Goal: Task Accomplishment & Management: Complete application form

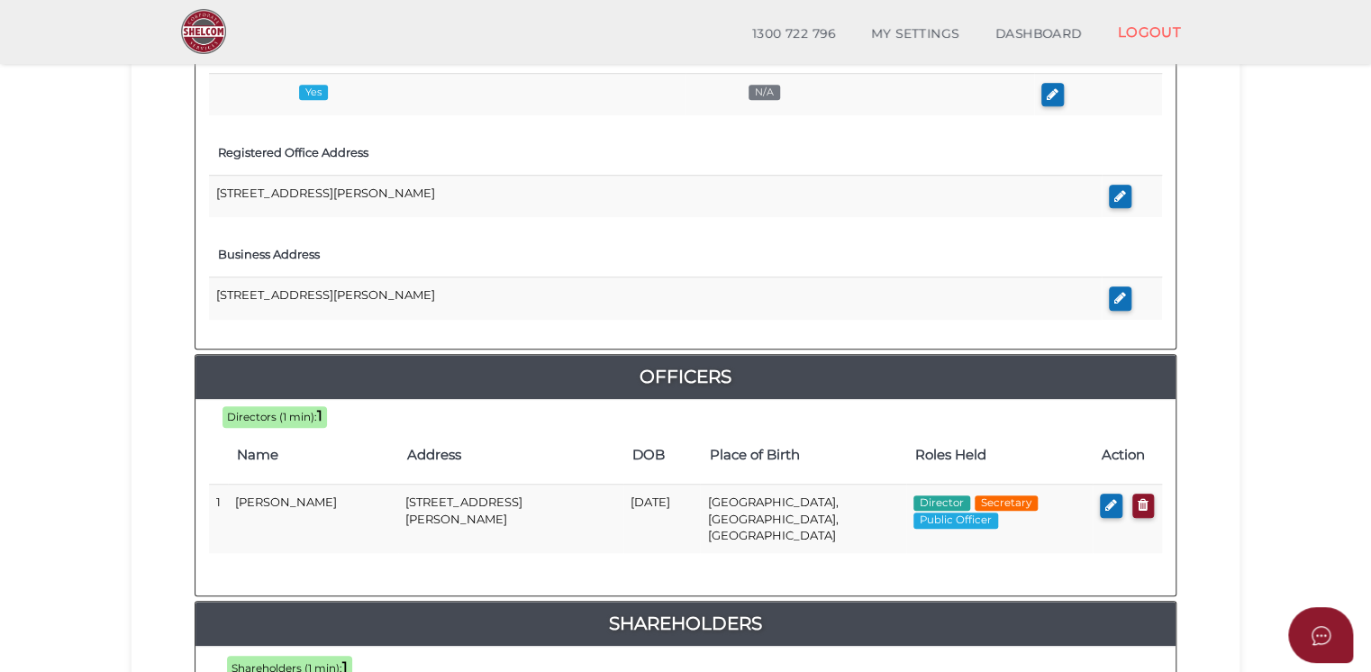
scroll to position [887, 0]
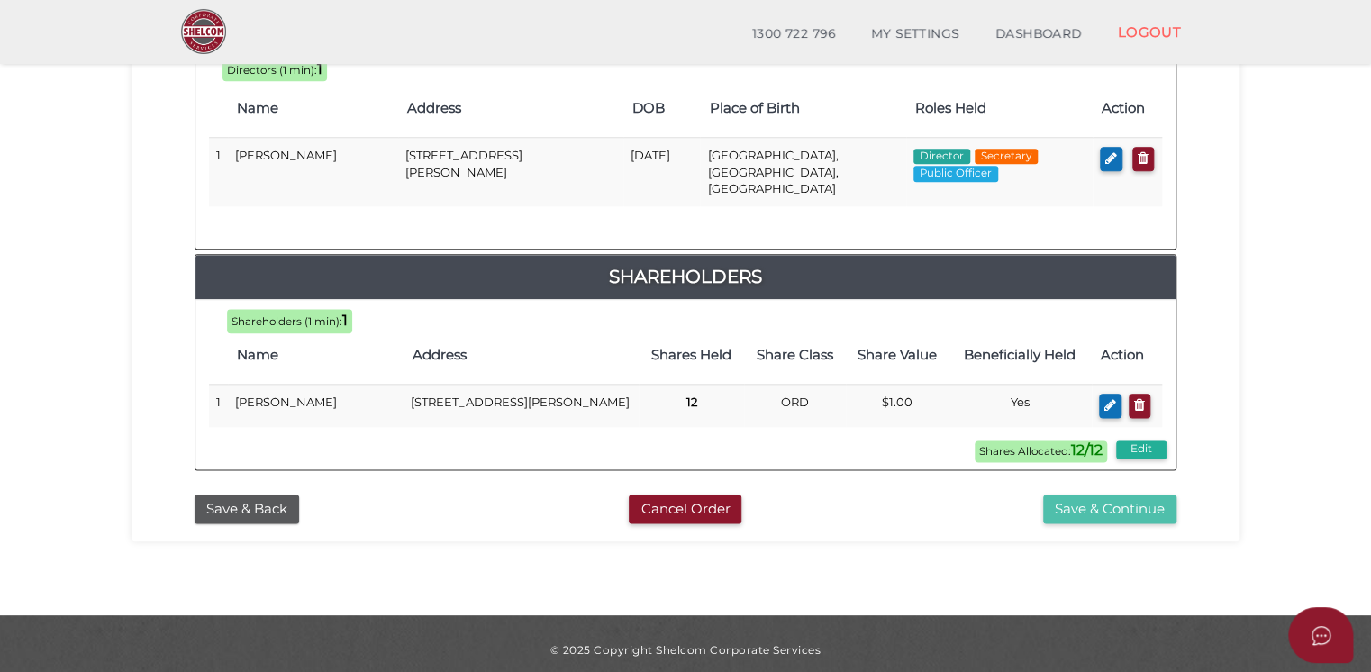
click at [1117, 495] on button "Save & Continue" at bounding box center [1109, 510] width 133 height 30
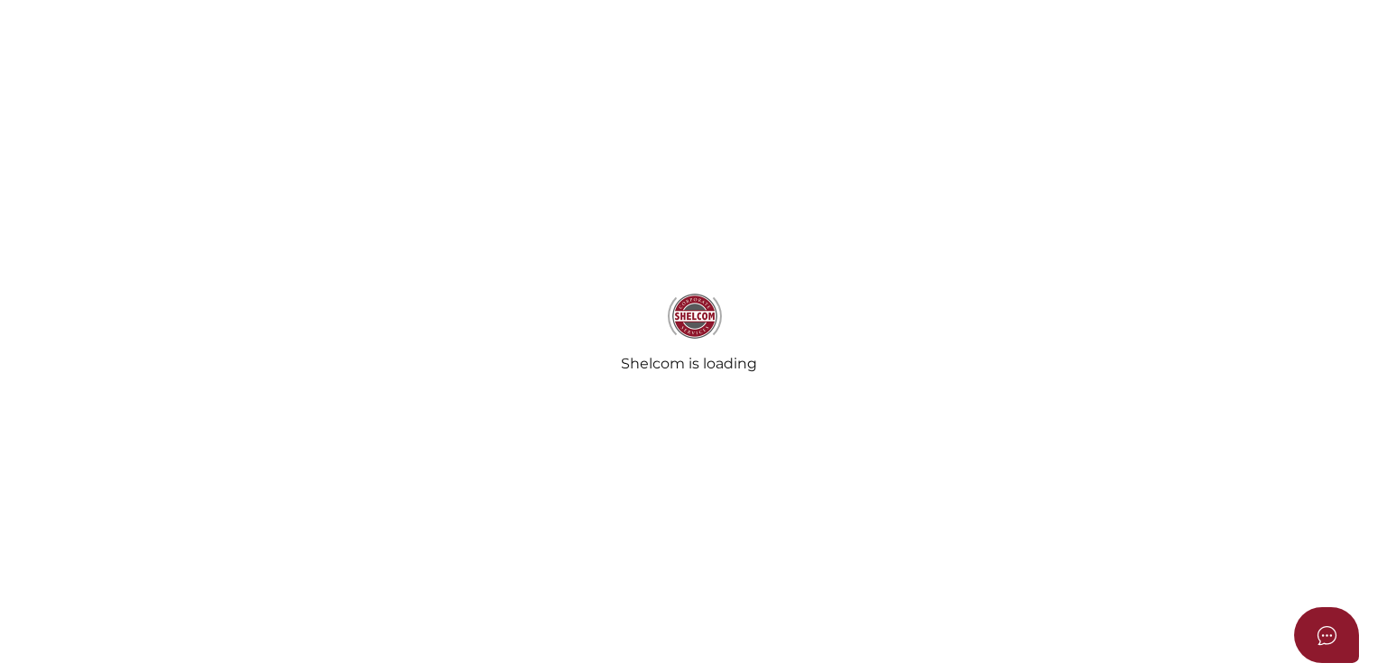
radio input "true"
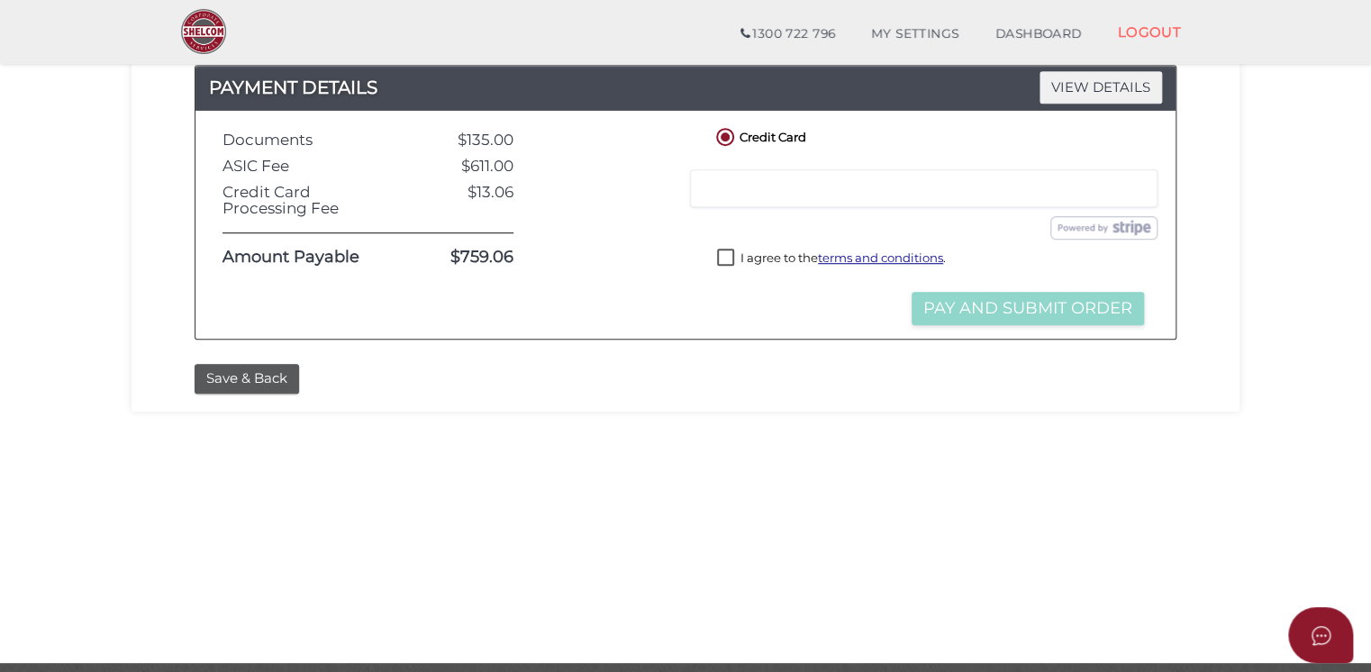
scroll to position [384, 0]
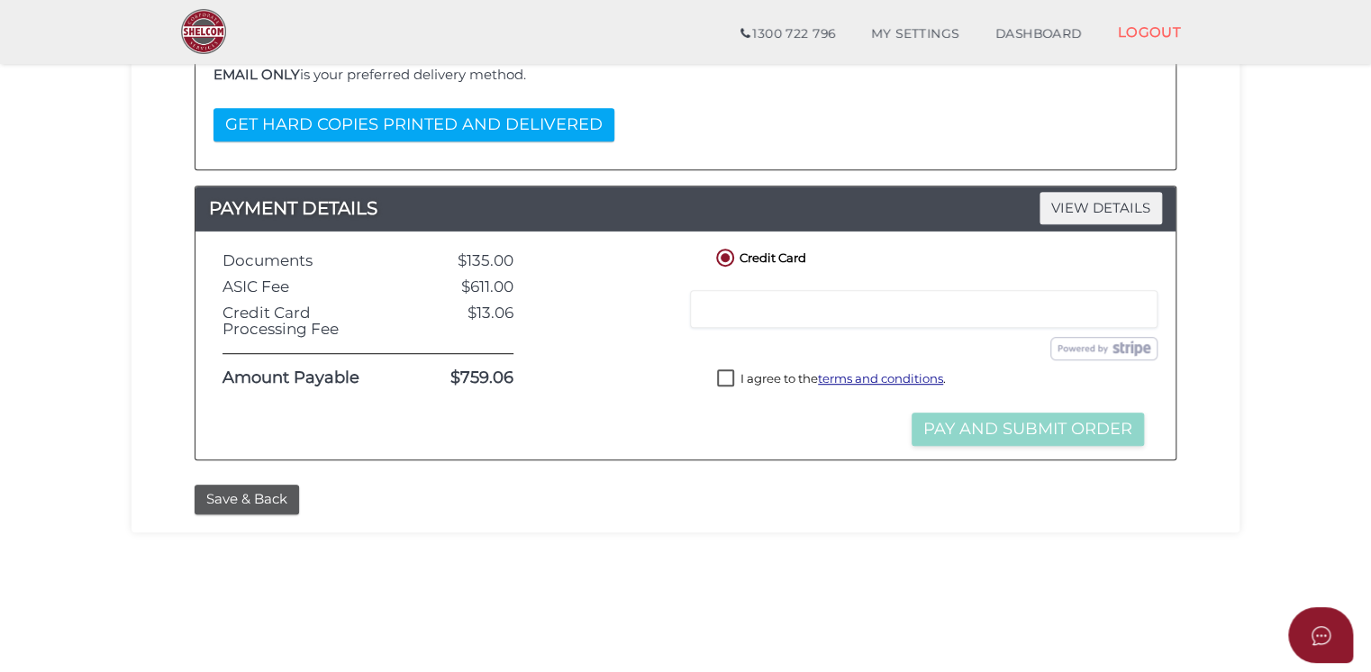
click at [726, 372] on label "I agree to the terms and conditions ." at bounding box center [831, 380] width 229 height 23
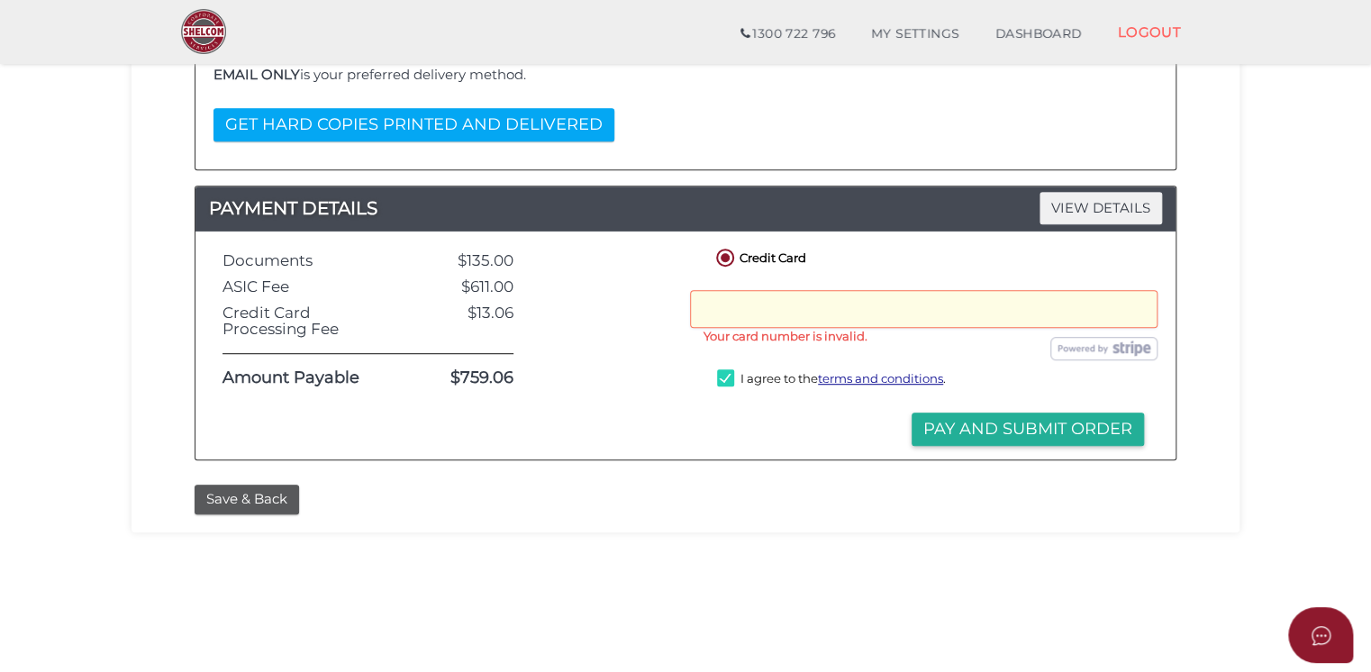
click at [839, 351] on div "Submit Order and Pay" at bounding box center [930, 348] width 481 height 23
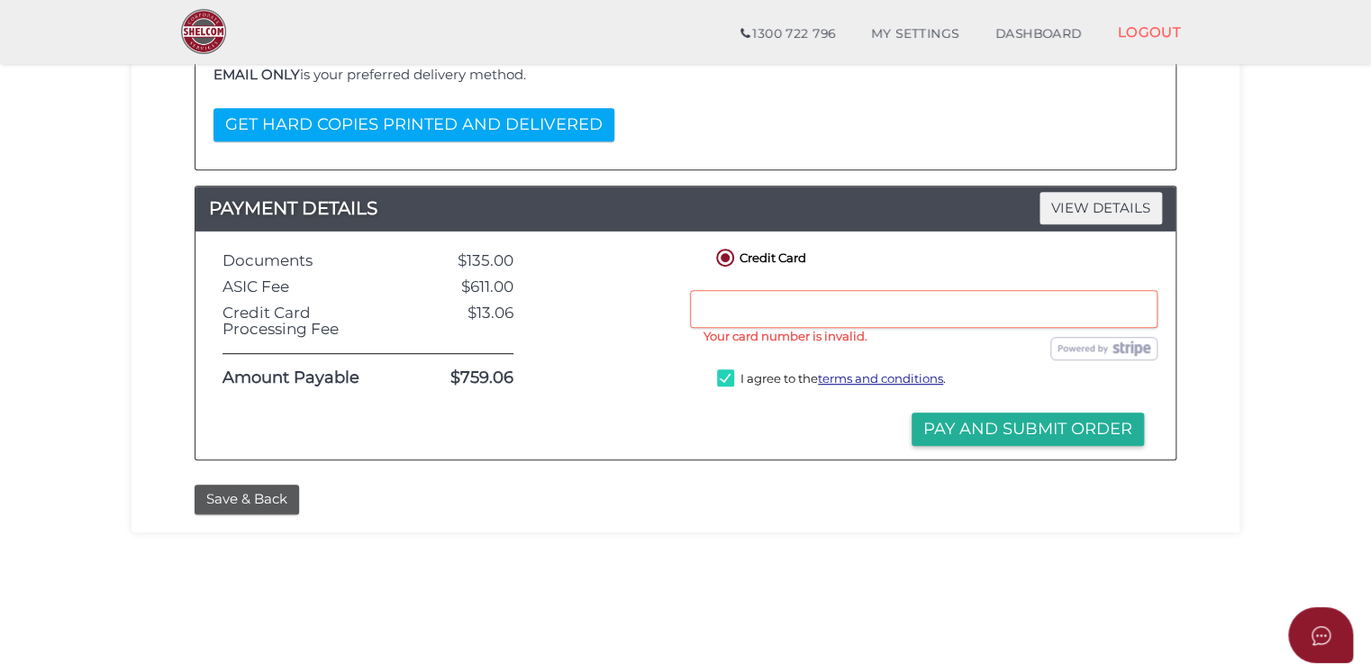
click at [764, 413] on div "Submit Order Pay and Submit Order" at bounding box center [931, 409] width 436 height 17
click at [616, 376] on div at bounding box center [613, 346] width 172 height 202
click at [871, 486] on div "Save & Back" at bounding box center [685, 500] width 1009 height 30
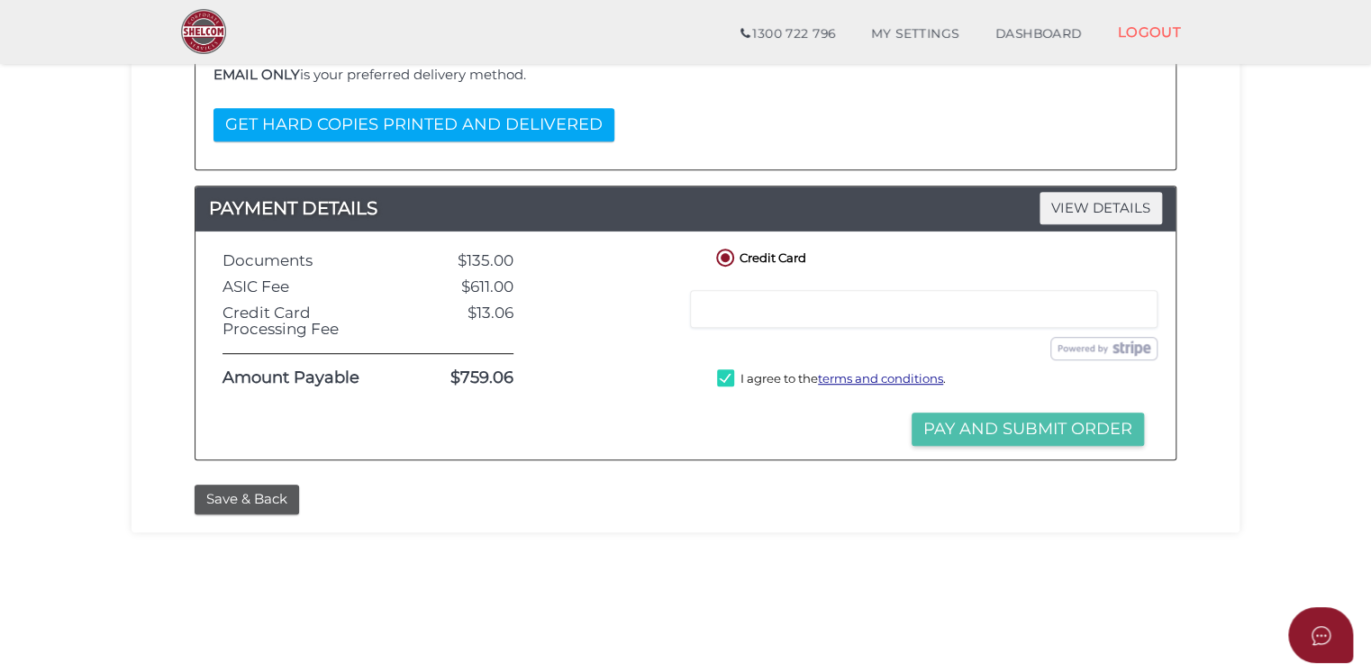
click at [1015, 426] on button "Pay and Submit Order" at bounding box center [1028, 429] width 232 height 33
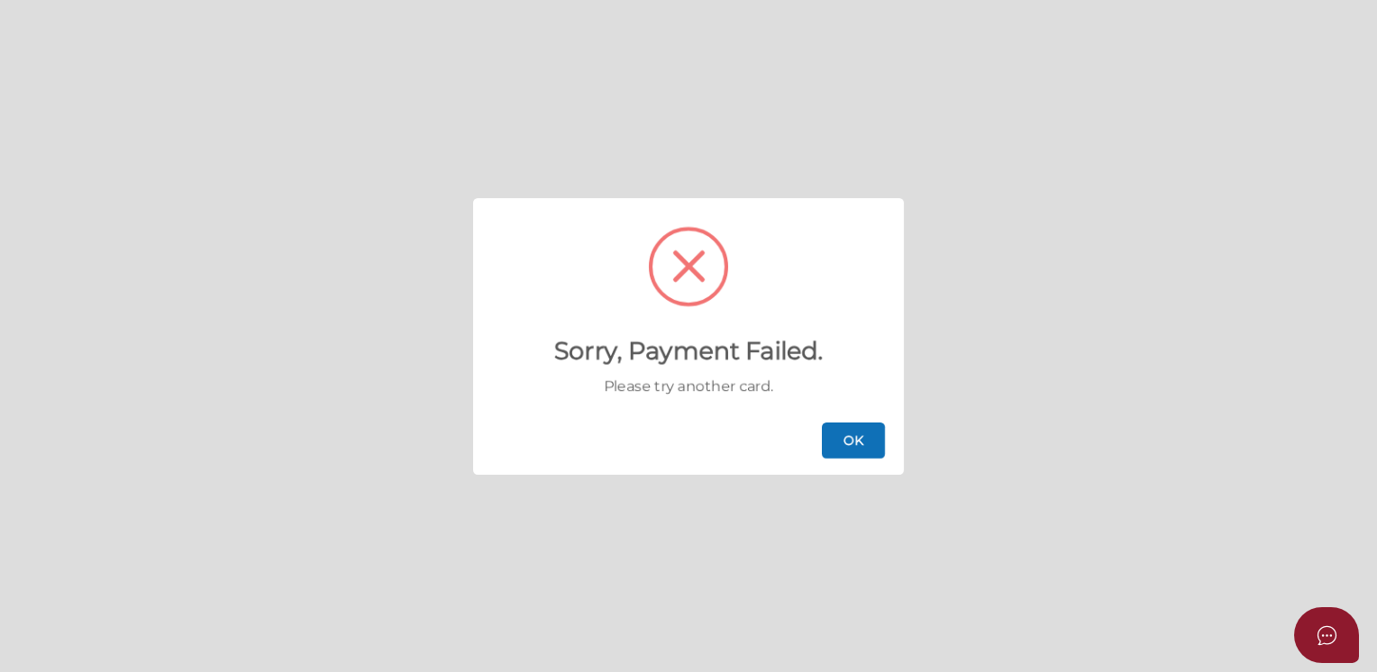
click at [843, 436] on button "OK" at bounding box center [853, 441] width 63 height 36
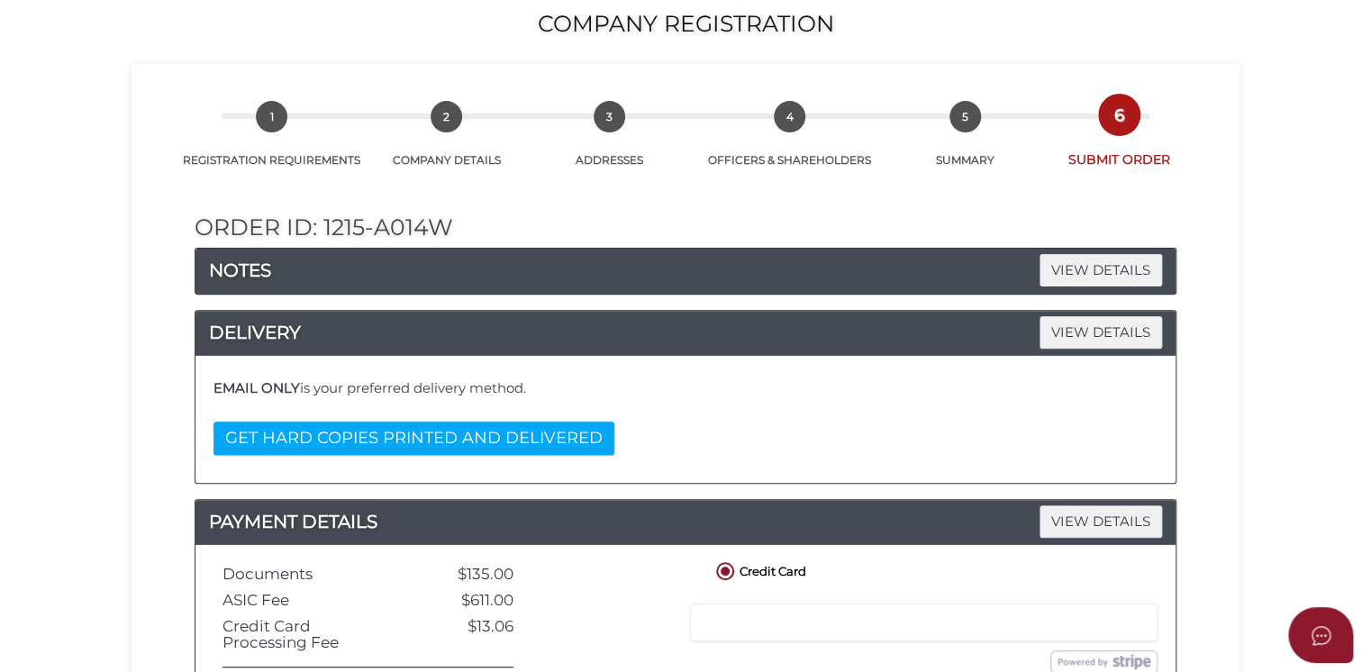
scroll to position [360, 0]
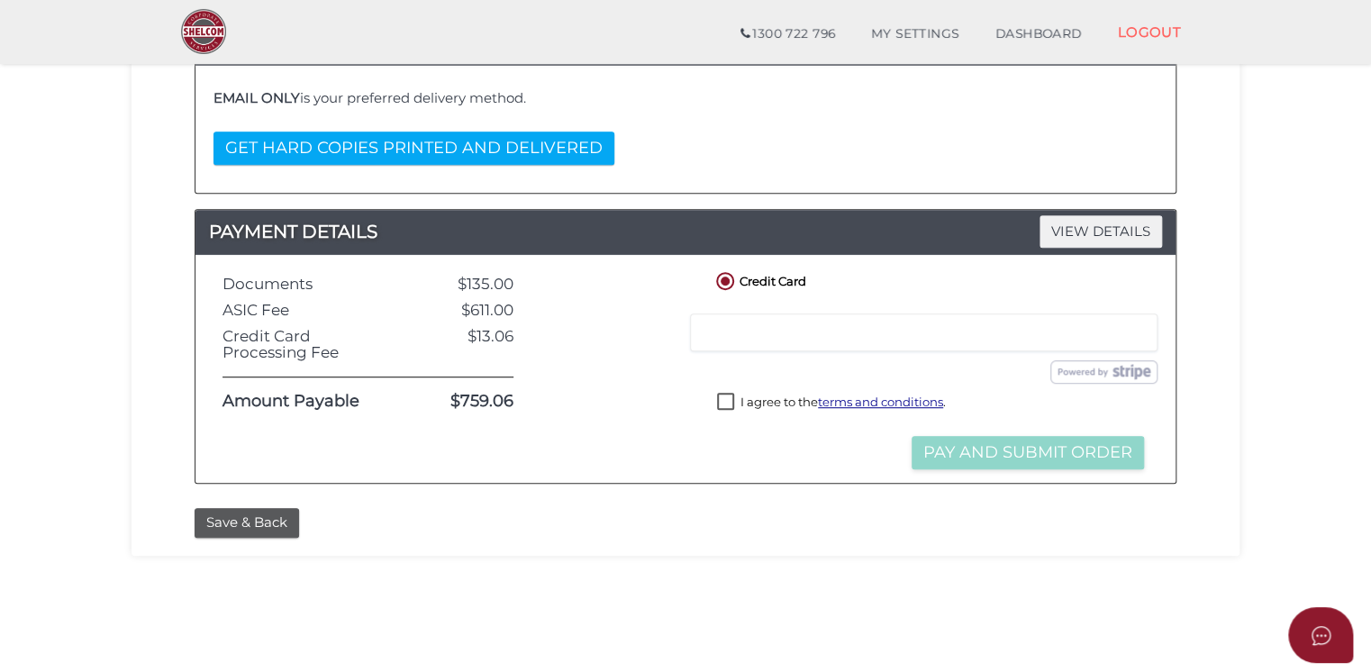
click at [722, 397] on label "I agree to the terms and conditions ." at bounding box center [831, 404] width 229 height 23
checkbox input "true"
click at [1055, 450] on button "Pay and Submit Order" at bounding box center [1028, 452] width 232 height 33
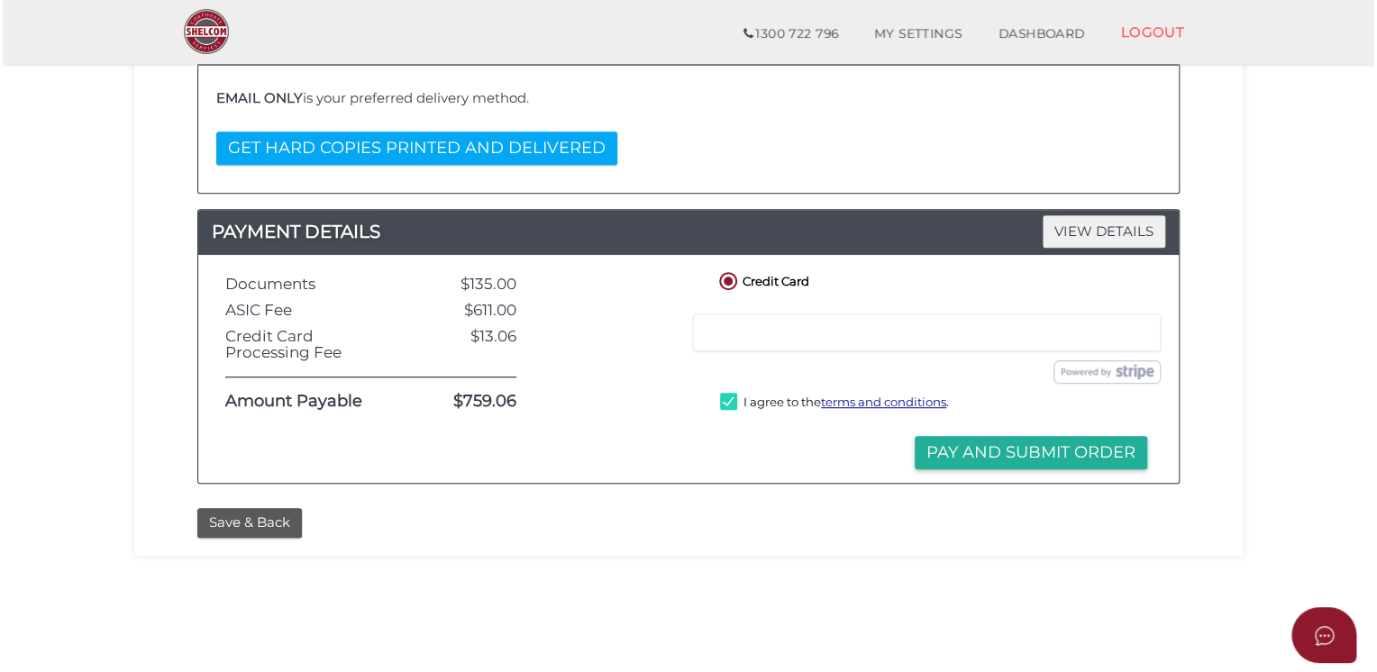
scroll to position [0, 0]
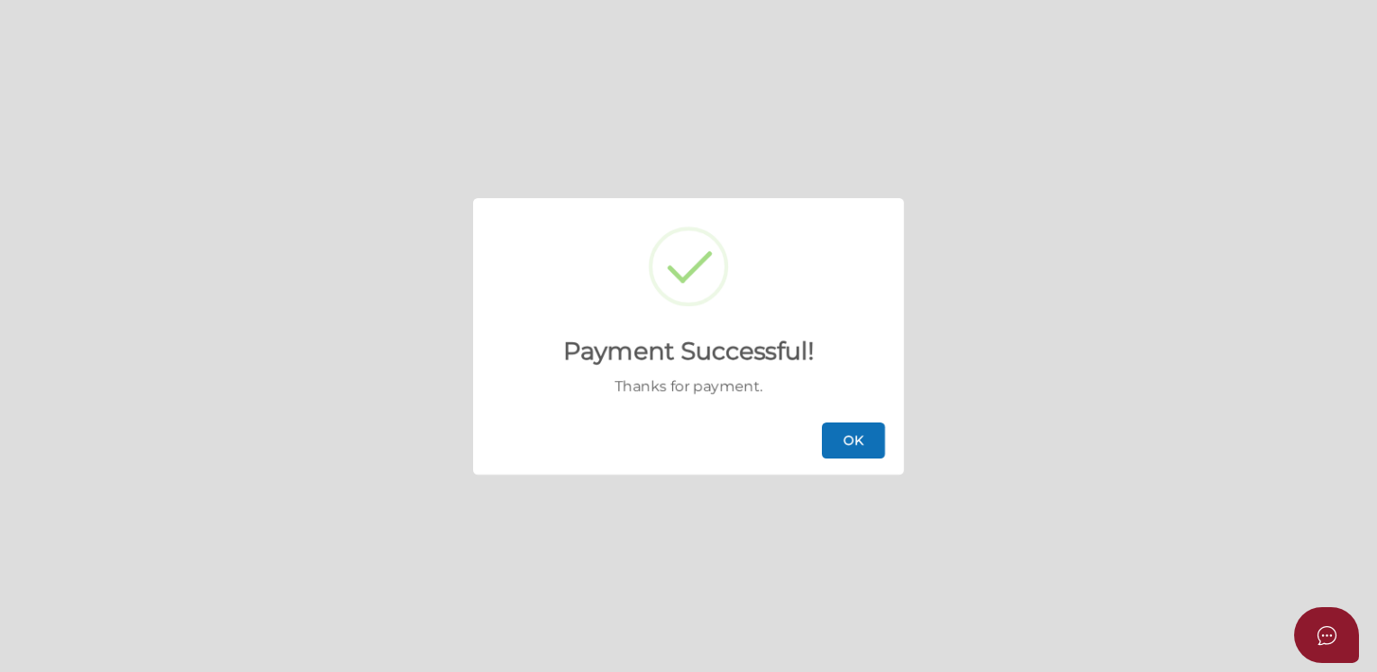
click at [853, 438] on button "OK" at bounding box center [853, 441] width 63 height 36
